Goal: Check status: Check status

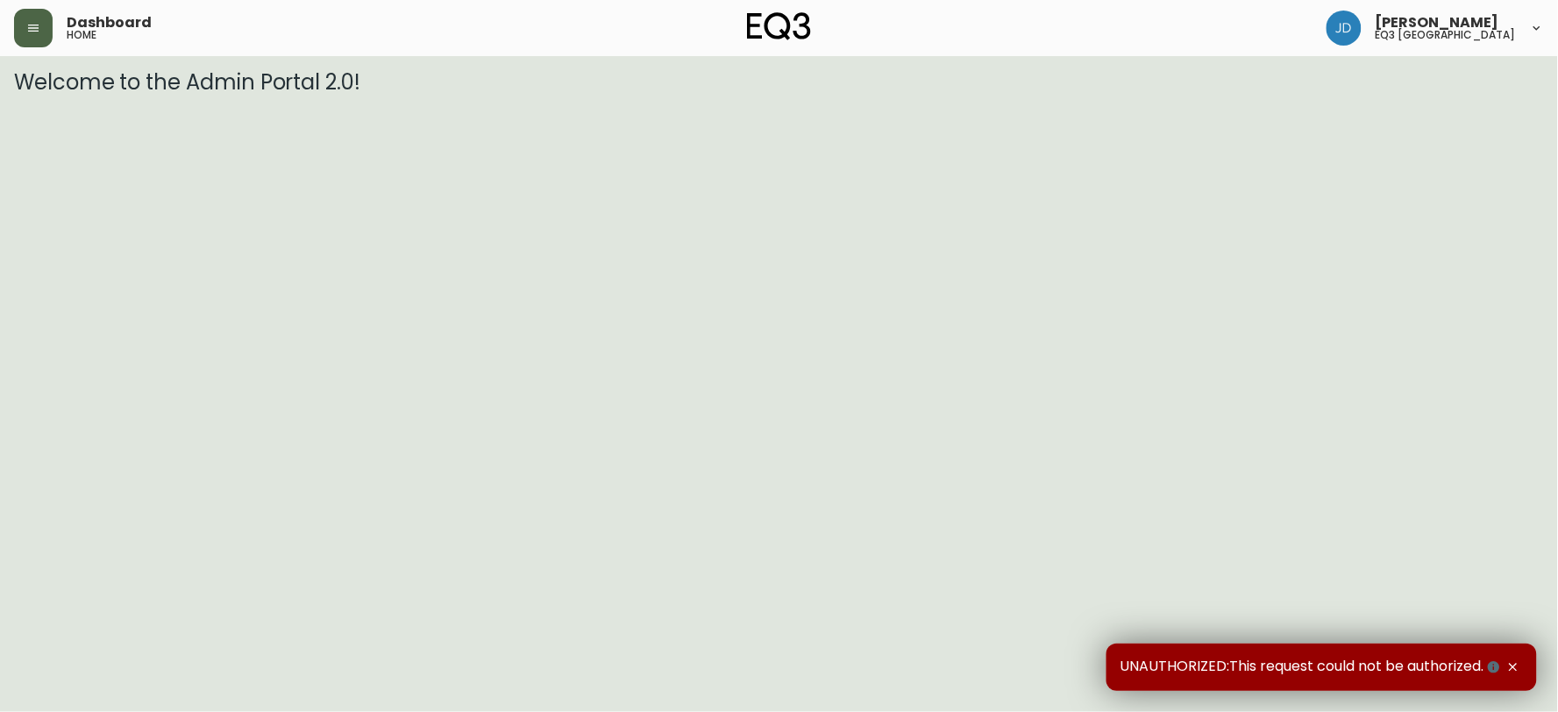
click at [32, 45] on button "button" at bounding box center [33, 28] width 39 height 39
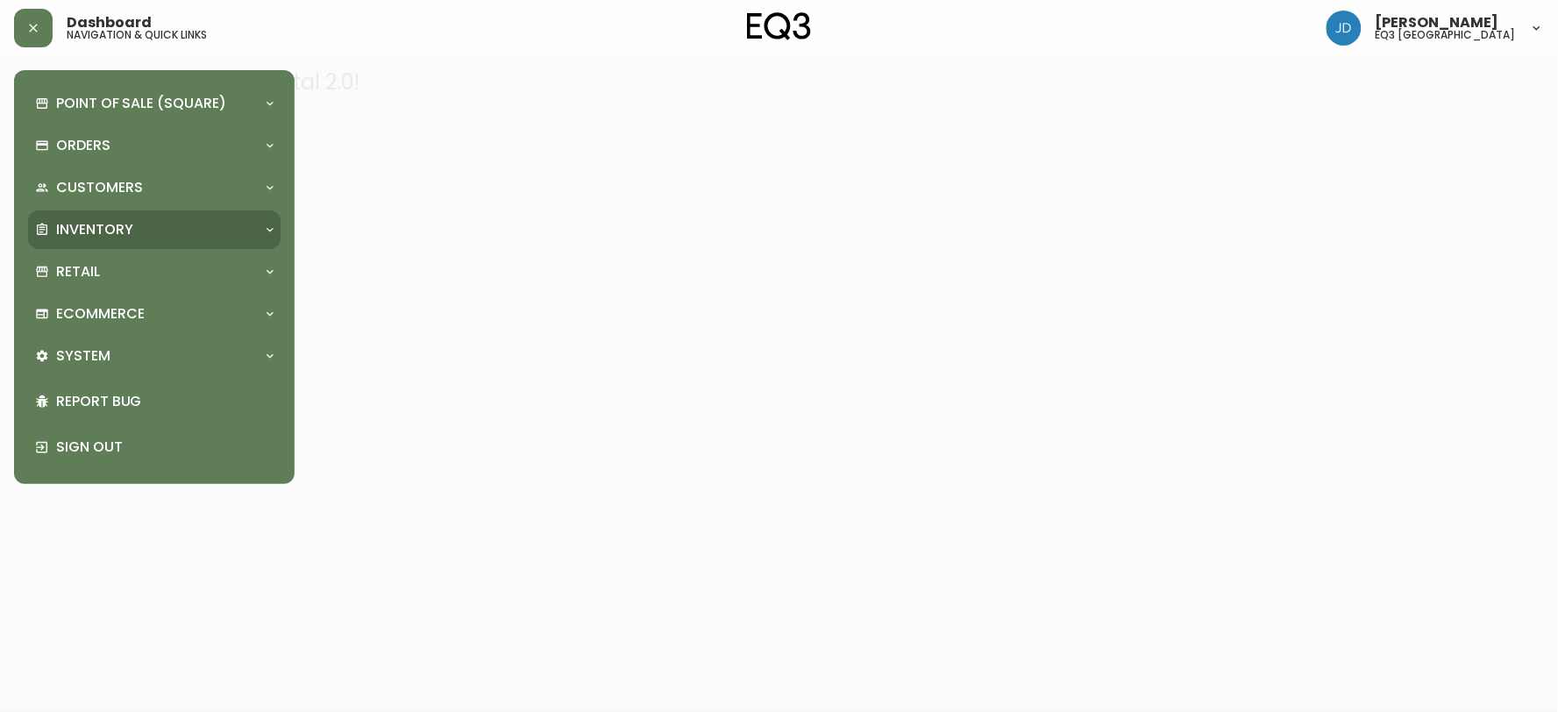
click at [172, 234] on div "Inventory" at bounding box center [145, 229] width 221 height 19
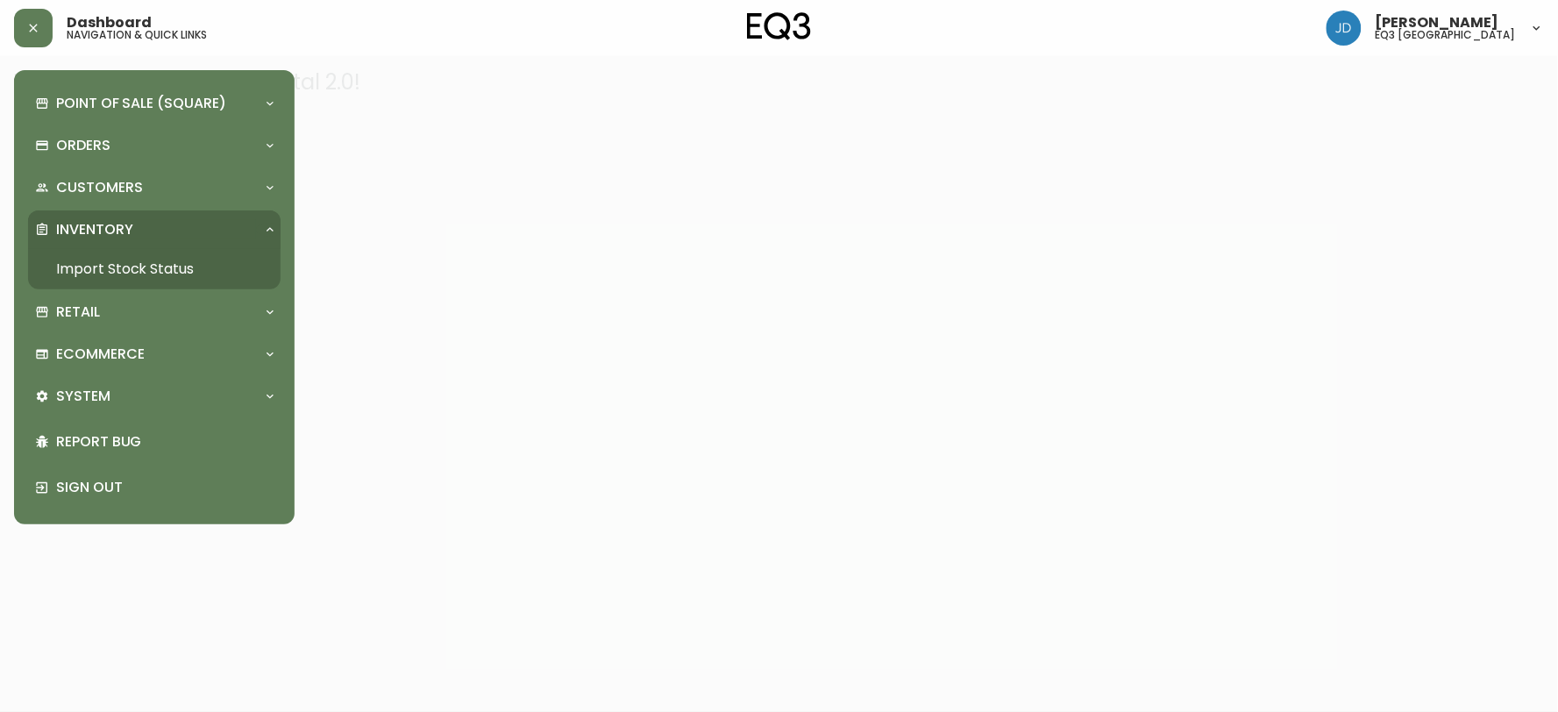
click at [173, 265] on link "Import Stock Status" at bounding box center [154, 269] width 253 height 40
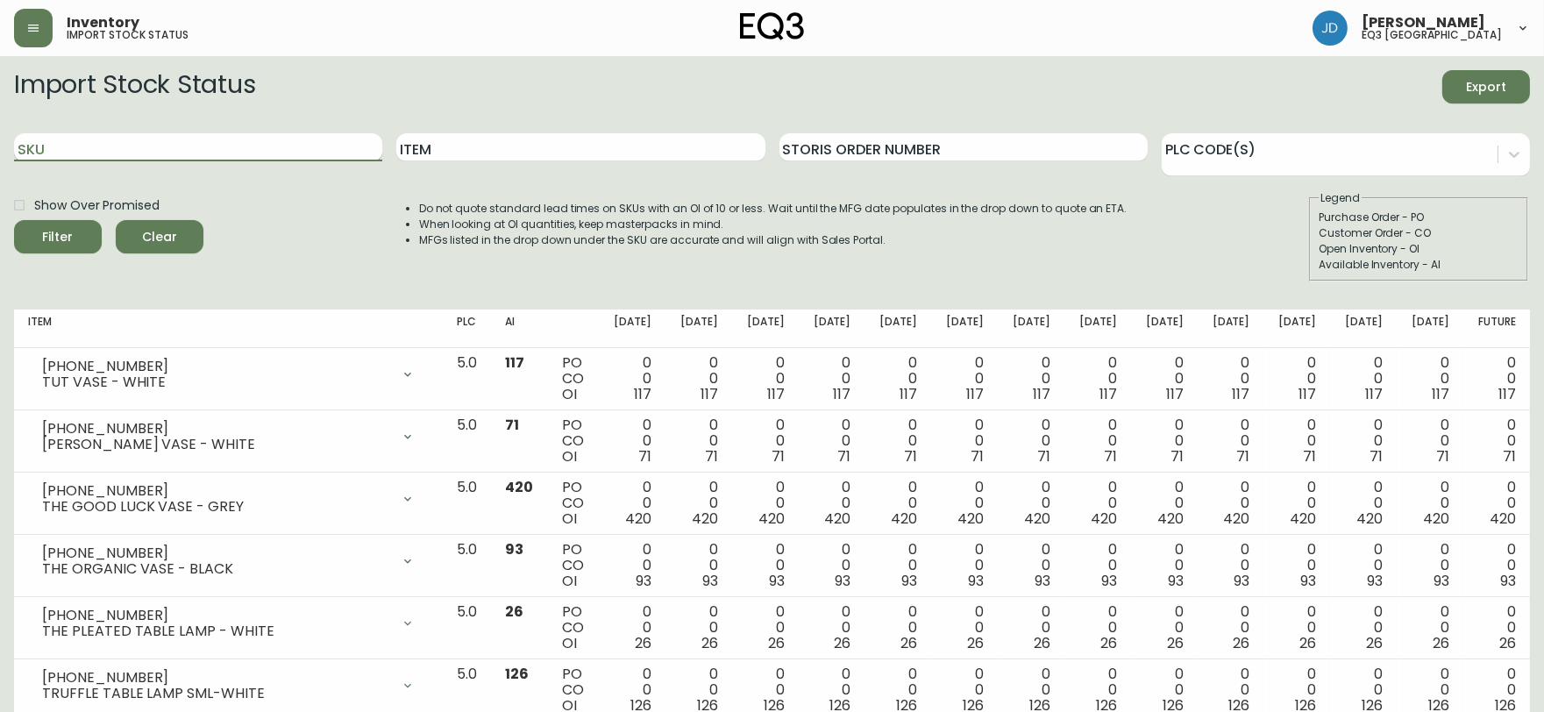
click at [292, 149] on input "SKU" at bounding box center [198, 147] width 368 height 28
paste input "[PHONE_NUMBER]"
type input "[PHONE_NUMBER]"
click at [14, 220] on button "Filter" at bounding box center [58, 236] width 88 height 33
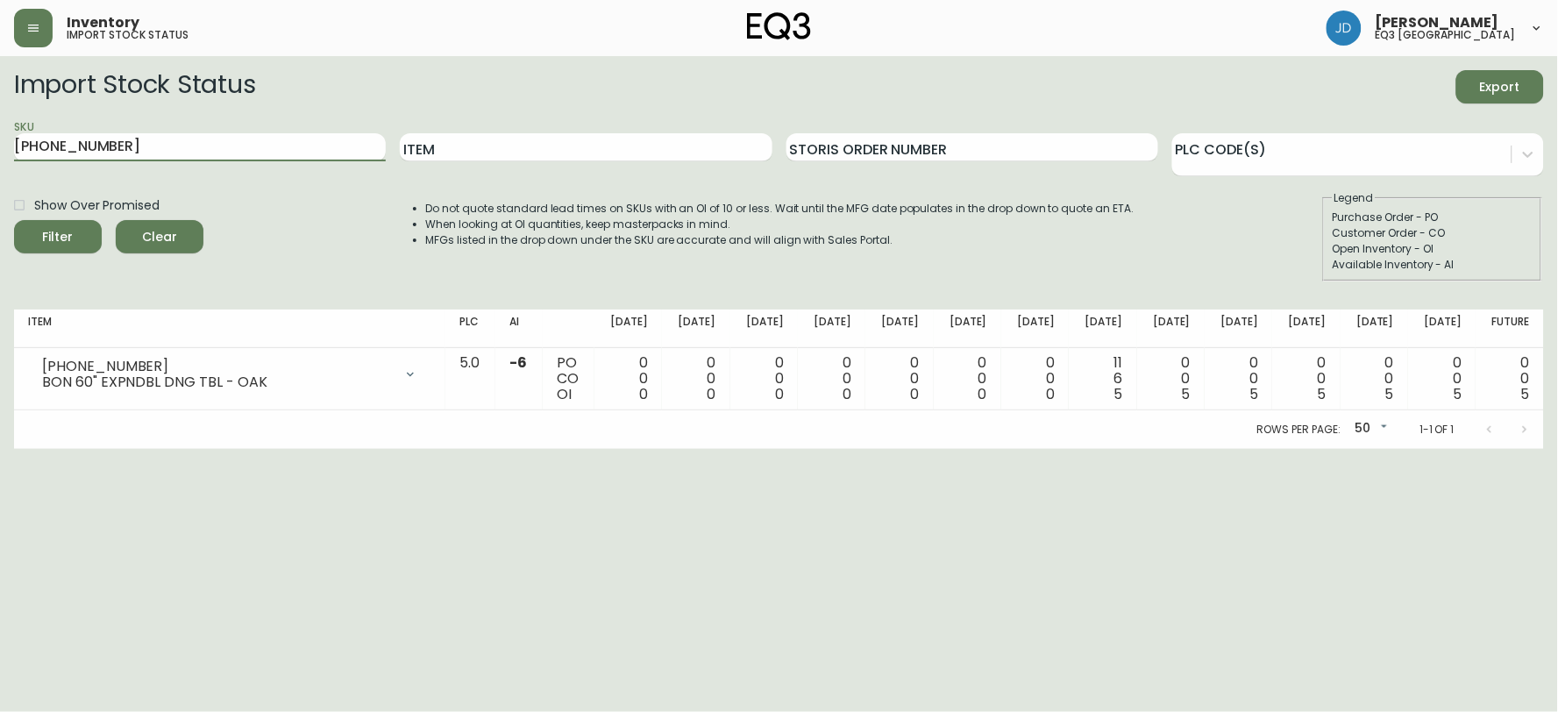
drag, startPoint x: 155, startPoint y: 138, endPoint x: 0, endPoint y: 144, distance: 155.3
click at [0, 149] on main "Import Stock Status Export SKU [PHONE_NUMBER] Item Storis Order Number PLC Code…" at bounding box center [779, 252] width 1558 height 393
